Goal: Obtain resource: Download file/media

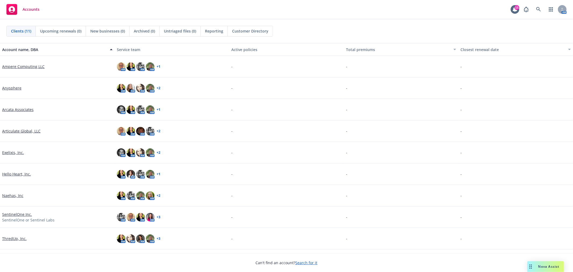
scroll to position [39, 0]
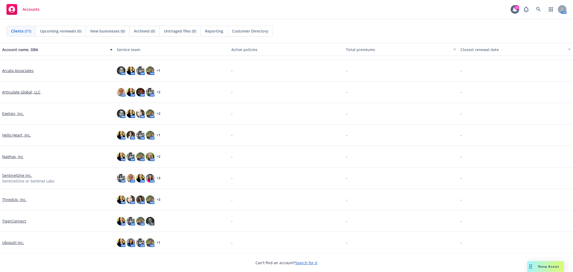
click at [15, 222] on link "TigerConnect" at bounding box center [14, 221] width 24 height 6
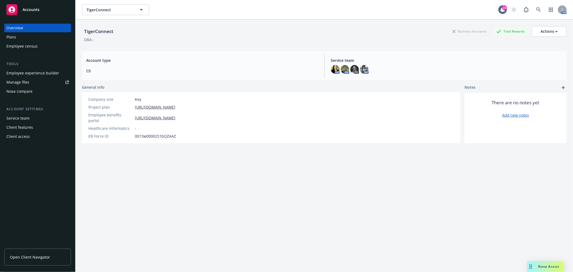
click at [38, 86] on link "Manage files" at bounding box center [37, 82] width 67 height 9
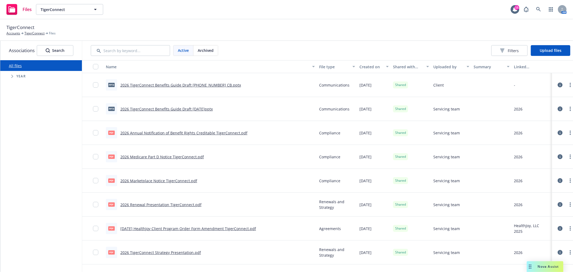
click at [199, 83] on link "2026 TigerConnect Benefits Guide Draft [PHONE_NUMBER] CB.pptx" at bounding box center [180, 84] width 121 height 5
